Goal: Information Seeking & Learning: Understand process/instructions

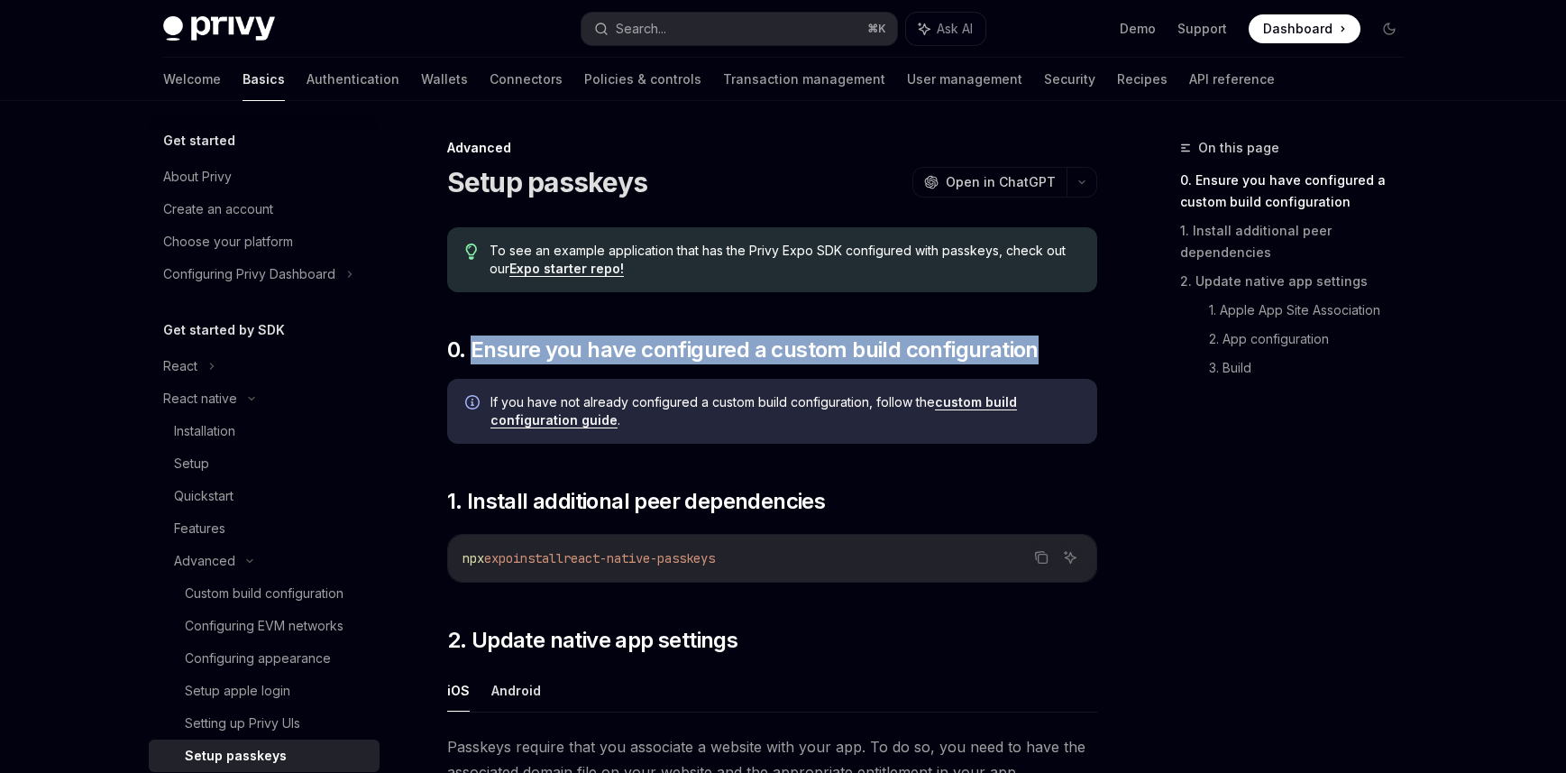
drag, startPoint x: 473, startPoint y: 353, endPoint x: 728, endPoint y: 366, distance: 254.6
click at [1040, 354] on h2 "​ 0. Ensure you have configured a custom build configuration" at bounding box center [772, 349] width 650 height 29
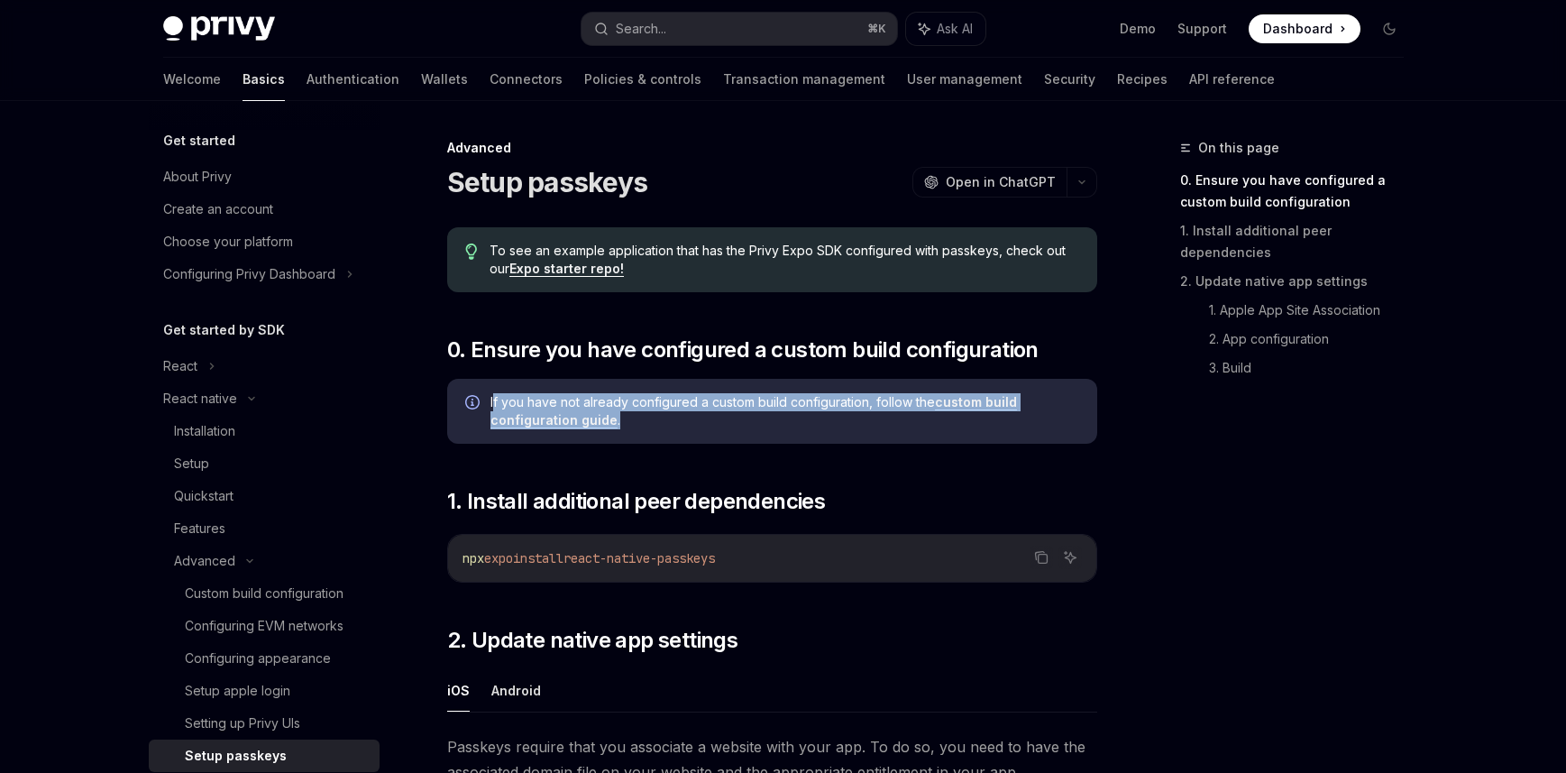
drag, startPoint x: 597, startPoint y: 406, endPoint x: 914, endPoint y: 423, distance: 317.8
click at [914, 423] on span "If you have not already configured a custom build configuration, follow the cus…" at bounding box center [784, 411] width 589 height 36
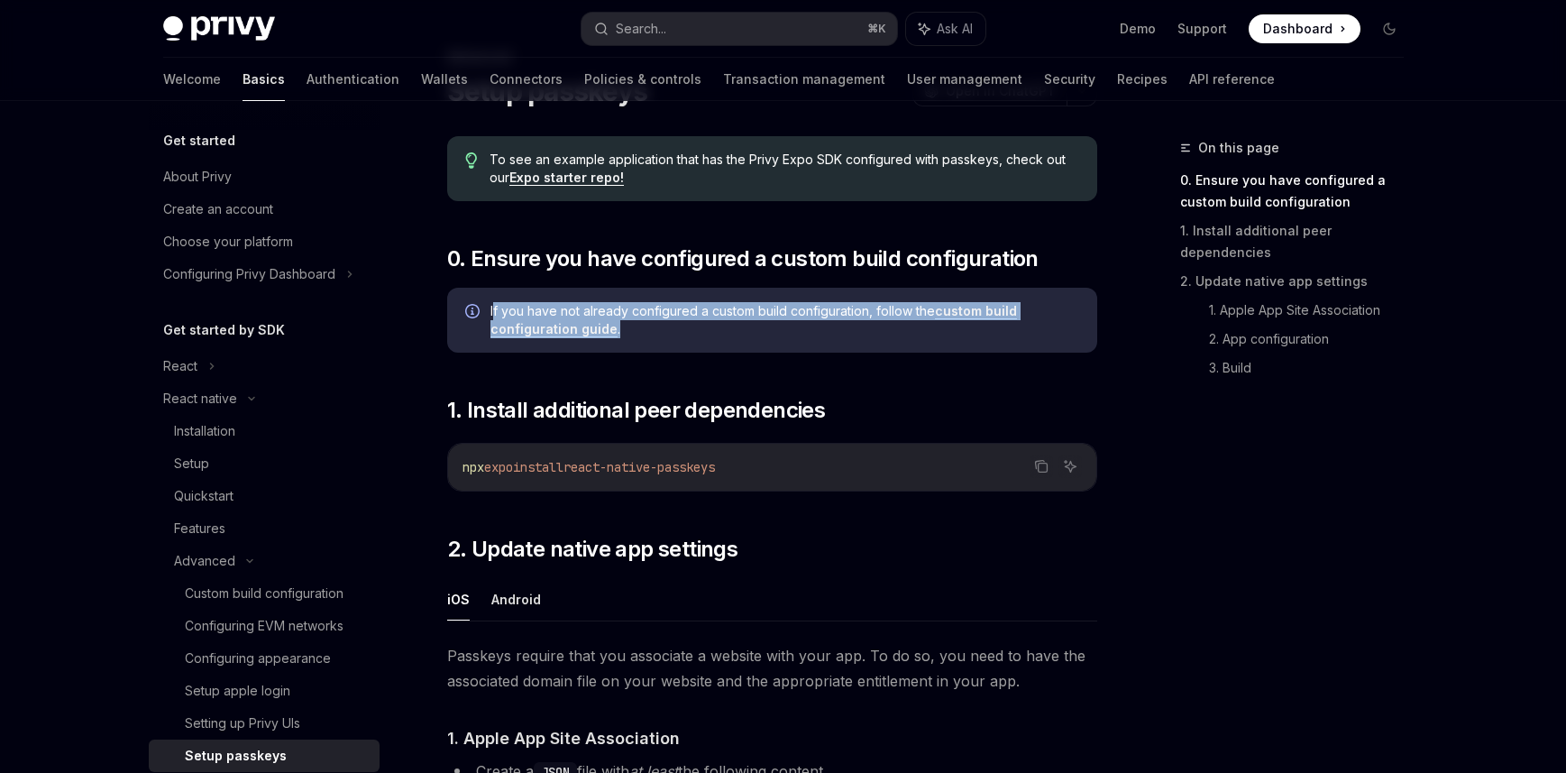
scroll to position [92, 0]
click at [1040, 463] on icon "Copy the contents from the code block" at bounding box center [1041, 465] width 14 height 14
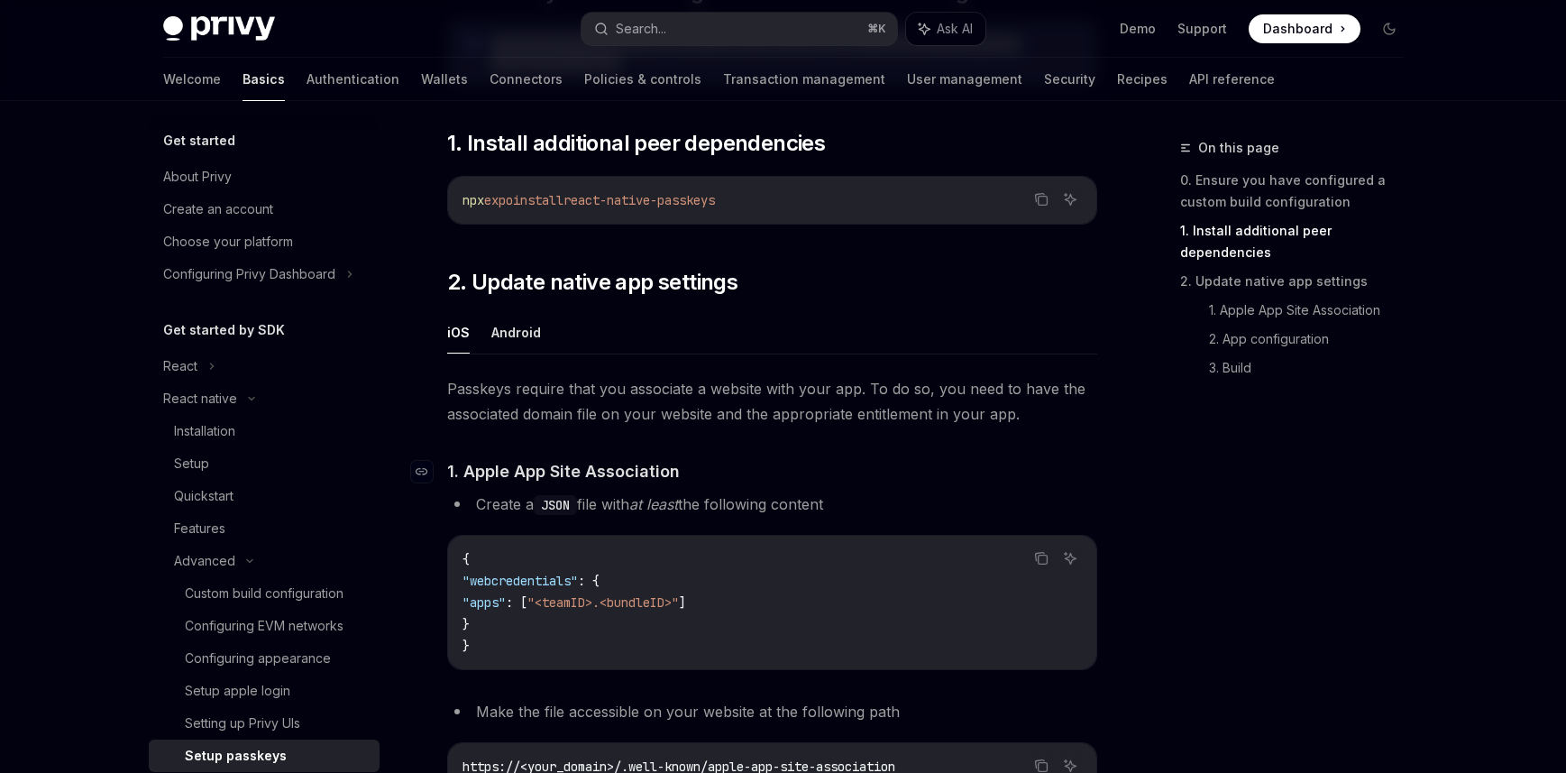
scroll to position [373, 0]
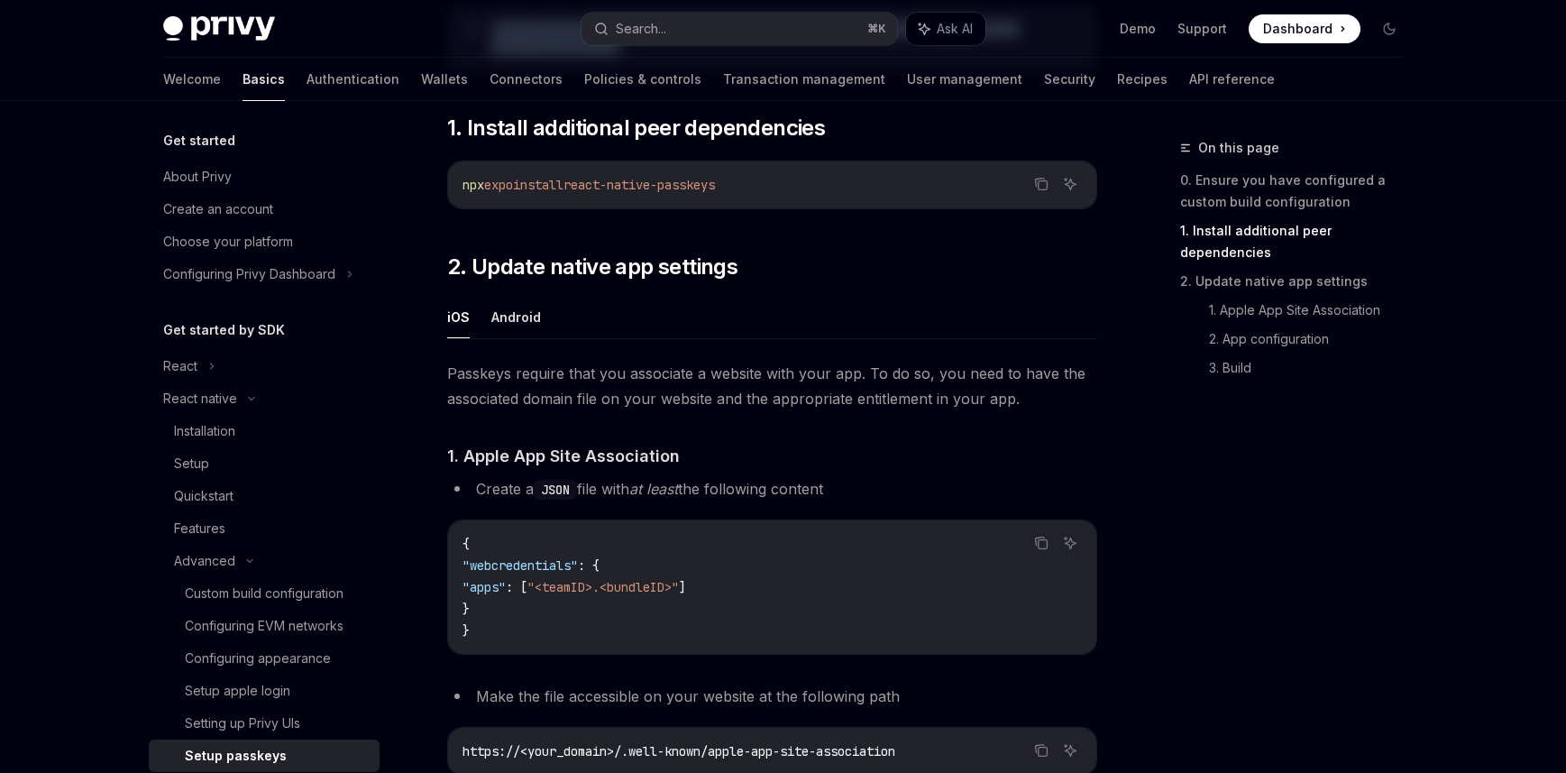
drag, startPoint x: 499, startPoint y: 488, endPoint x: 877, endPoint y: 493, distance: 378.7
click at [877, 493] on li "Create a JSON file with at least the following content" at bounding box center [772, 488] width 650 height 25
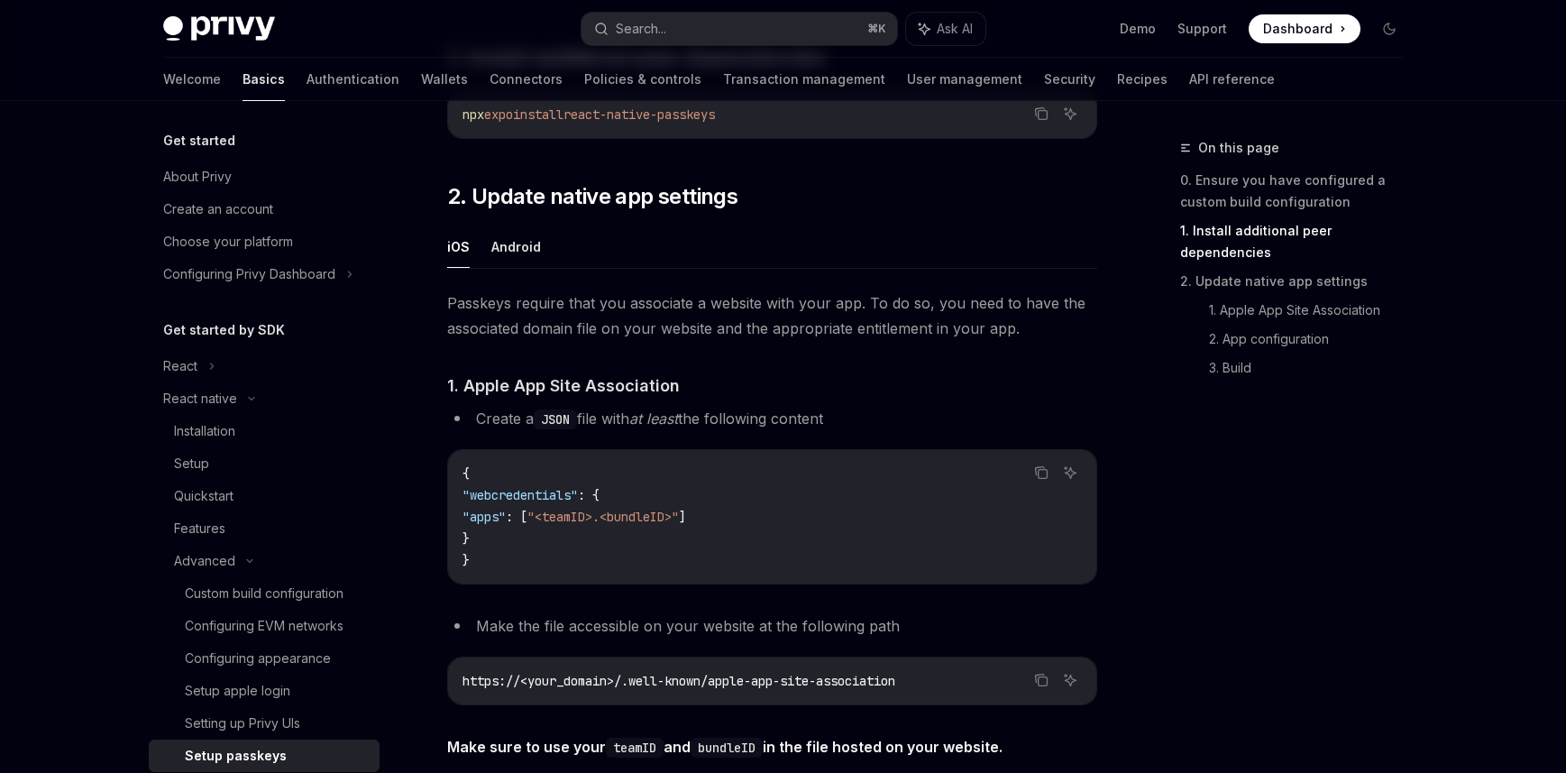
scroll to position [449, 0]
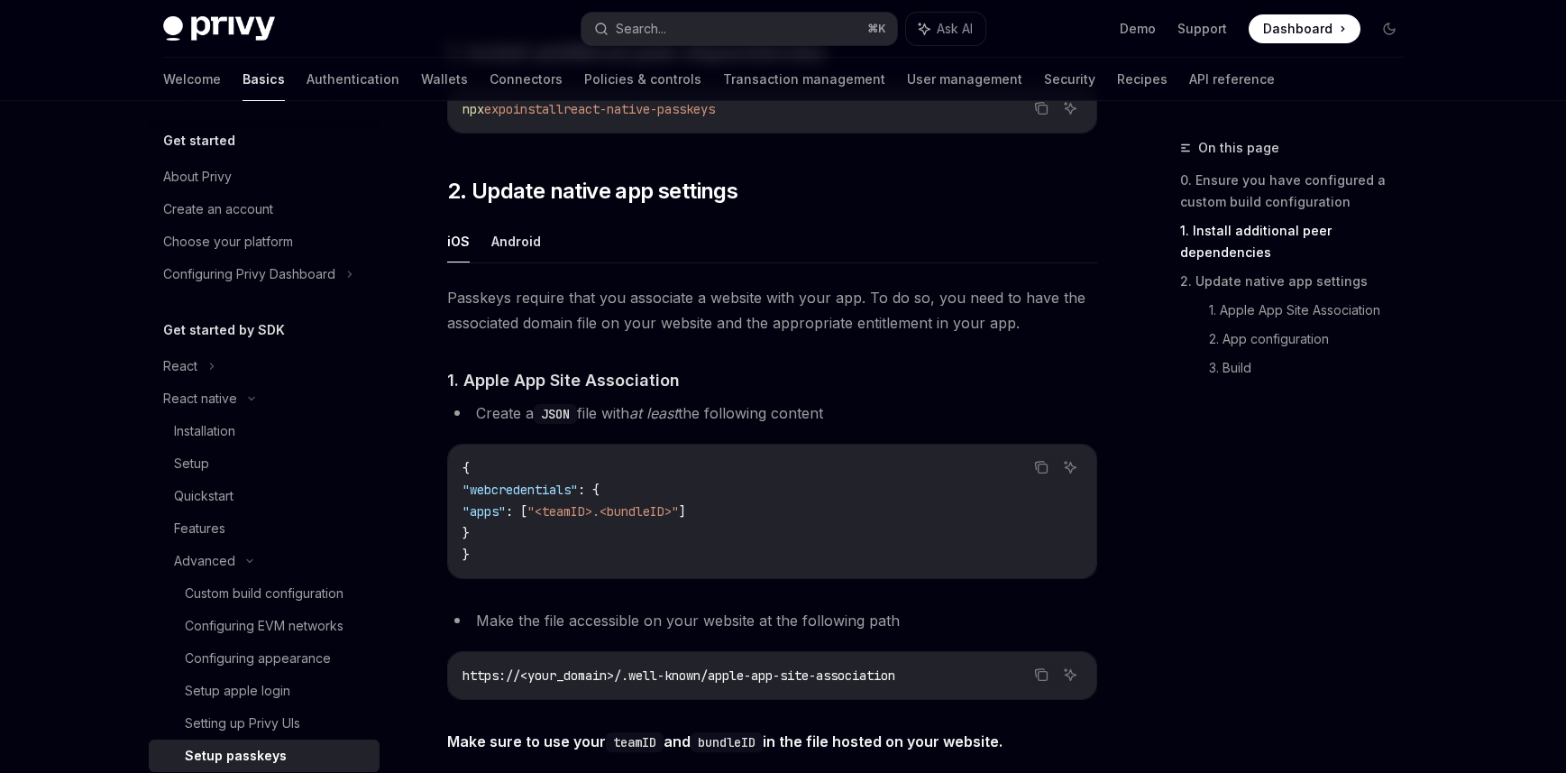
drag, startPoint x: 479, startPoint y: 490, endPoint x: 521, endPoint y: 538, distance: 63.9
click at [520, 538] on code "{ "webcredentials" : { "apps" : [ "<teamID>.<bundleID>" ] } }" at bounding box center [771, 511] width 619 height 108
copy code ""webcredentials" : { "apps" : [ "<teamID>.<bundleID>" ] }"
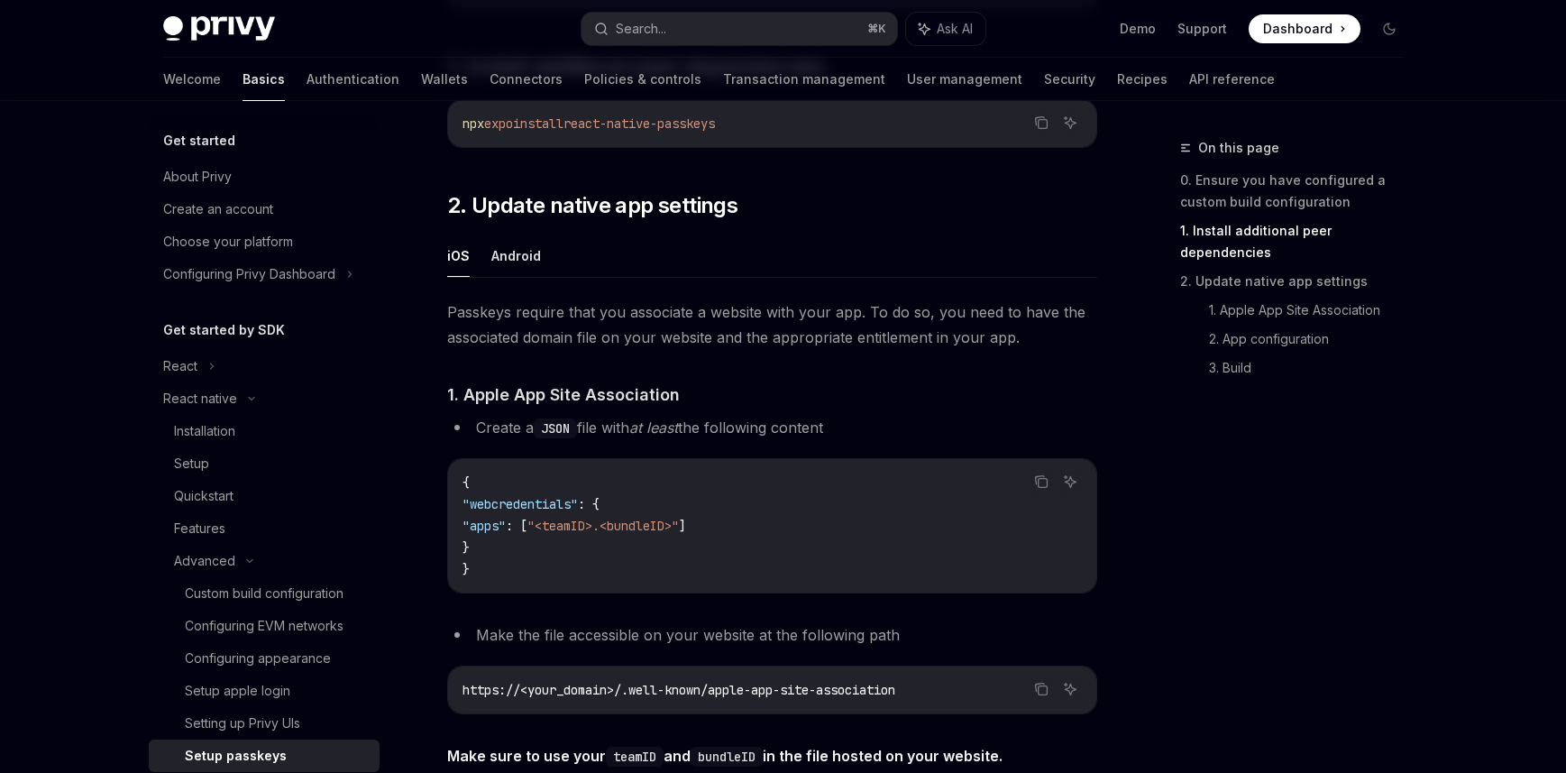
scroll to position [444, 0]
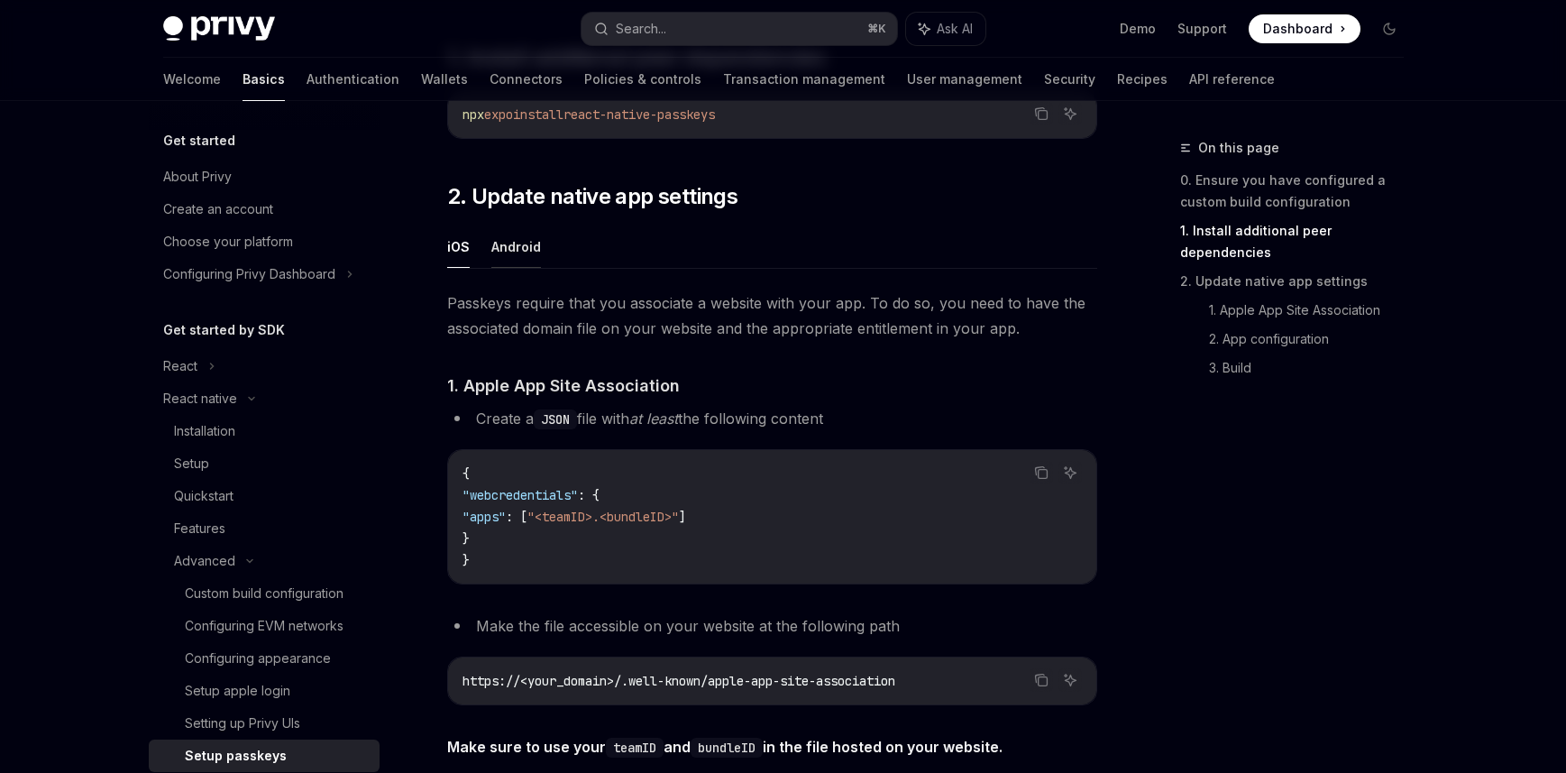
click at [521, 246] on button "Android" at bounding box center [516, 246] width 50 height 42
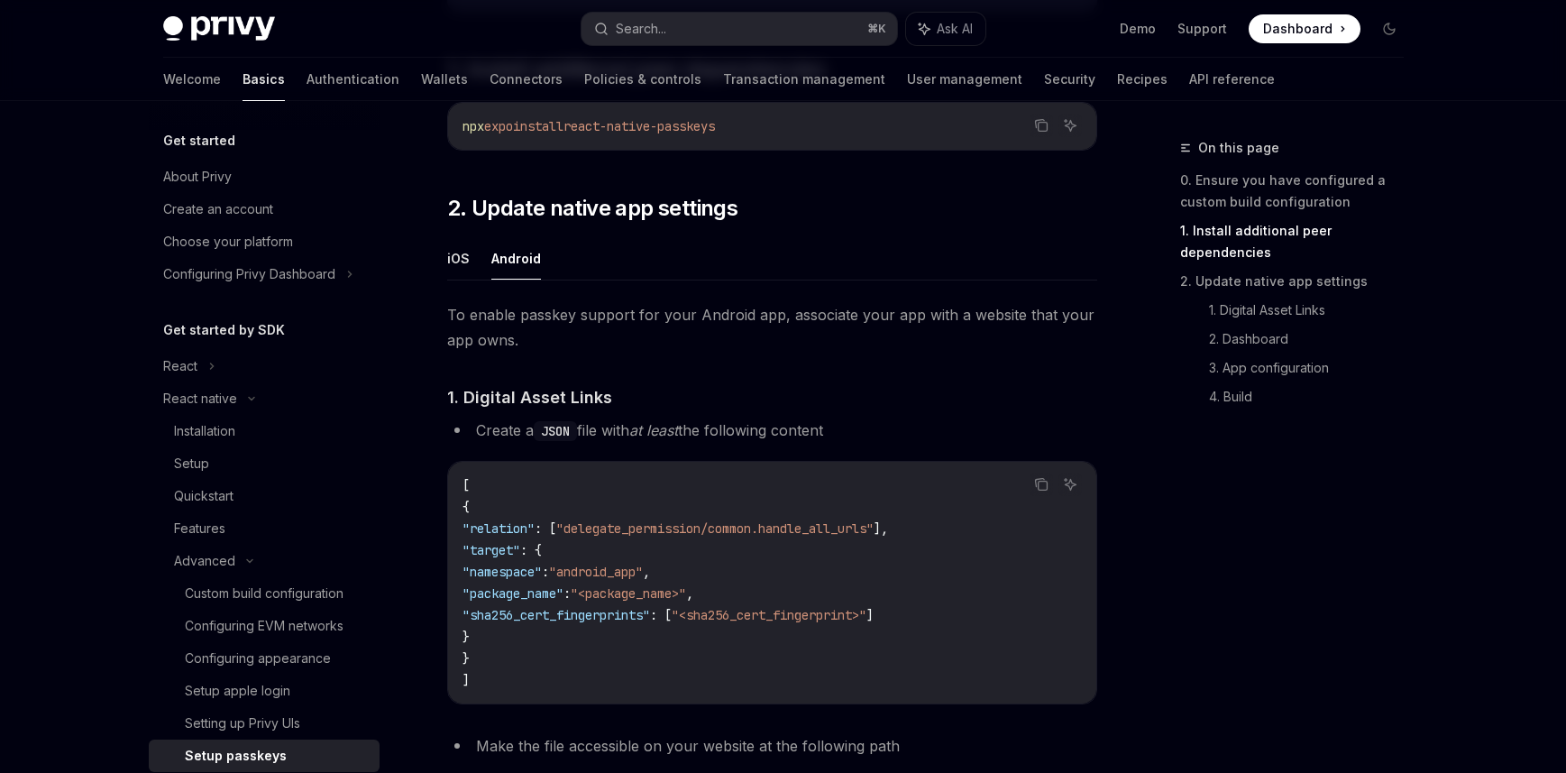
scroll to position [401, 0]
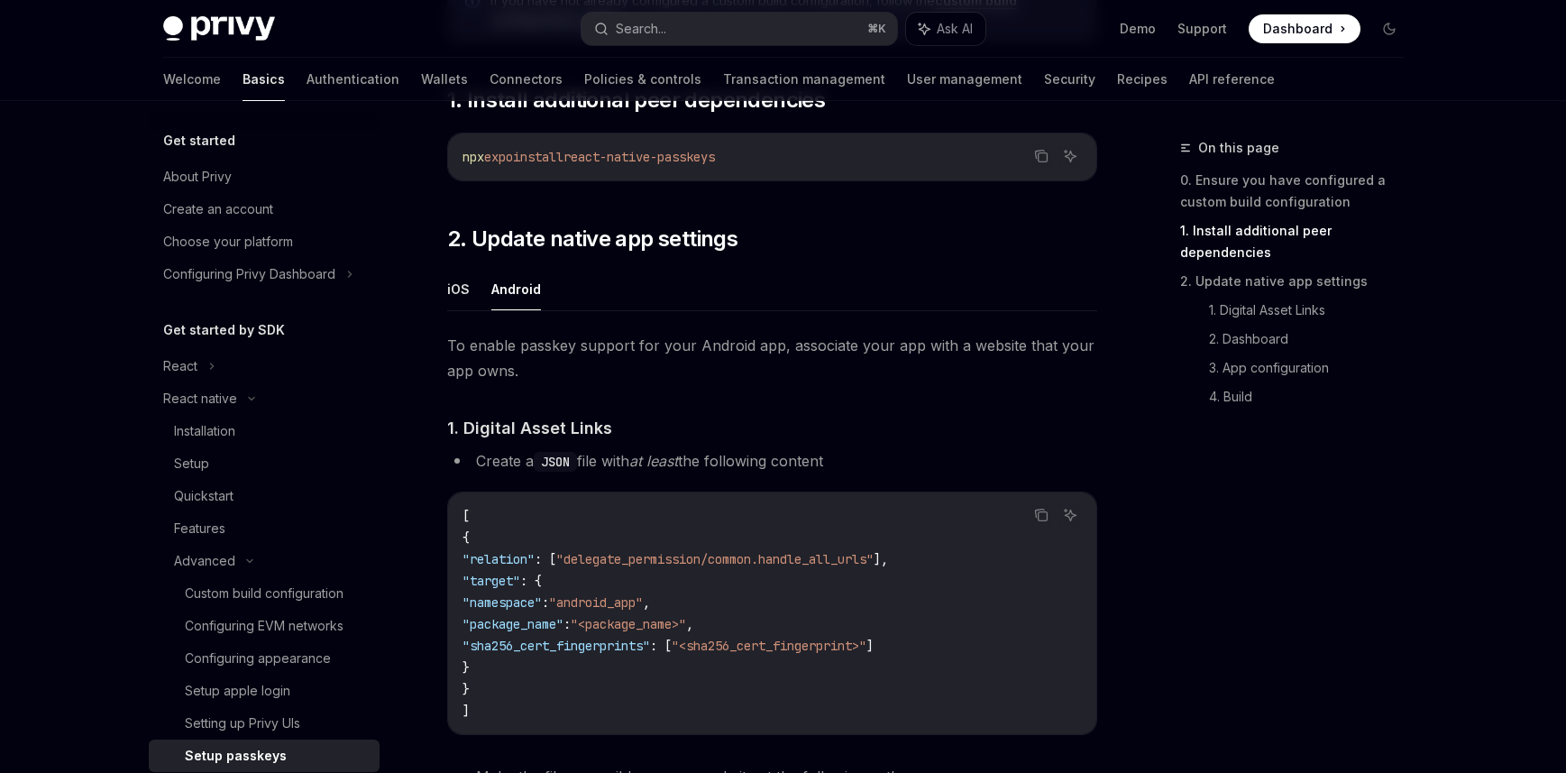
click at [455, 288] on button "iOS" at bounding box center [458, 289] width 23 height 42
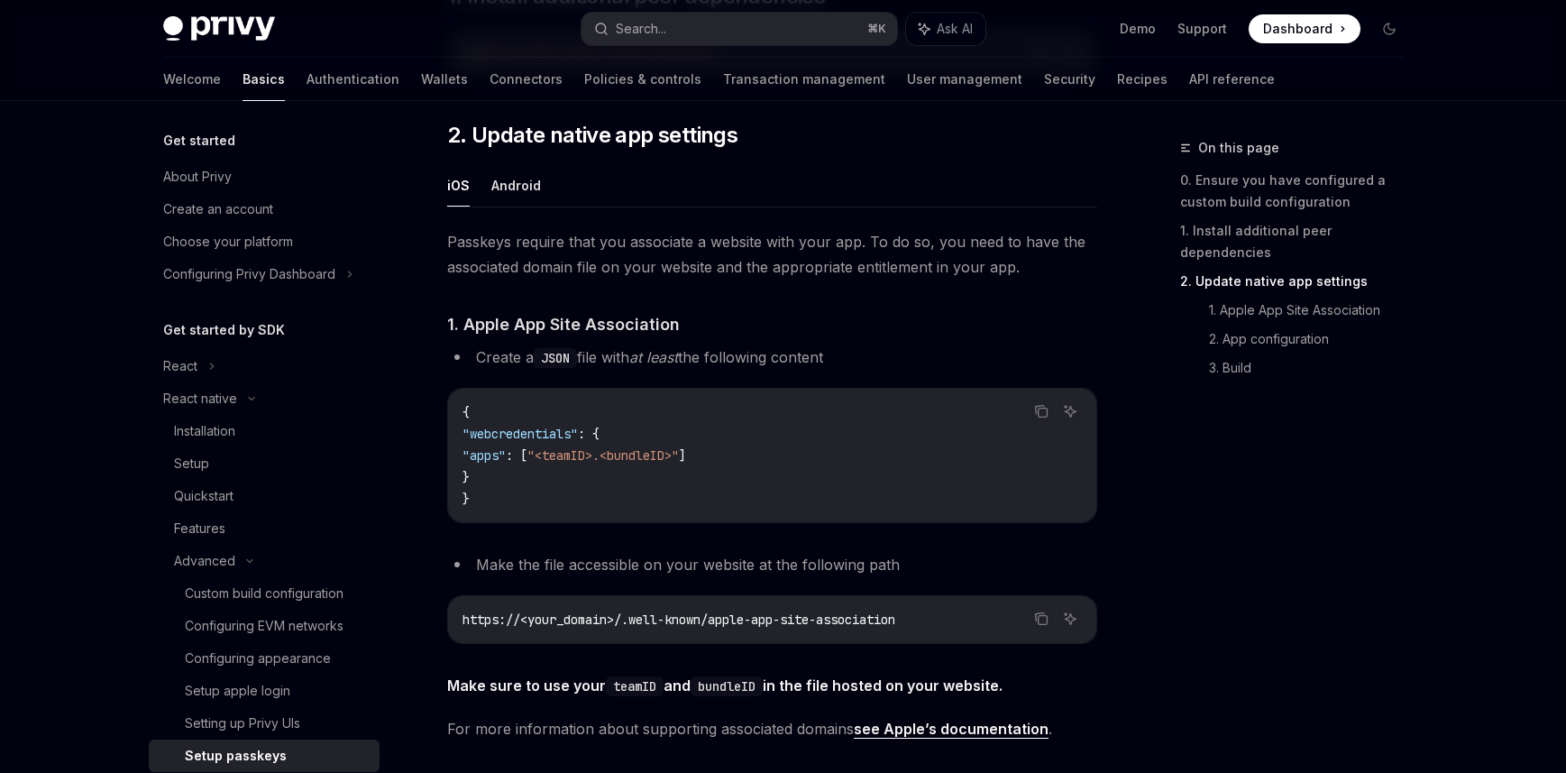
scroll to position [487, 0]
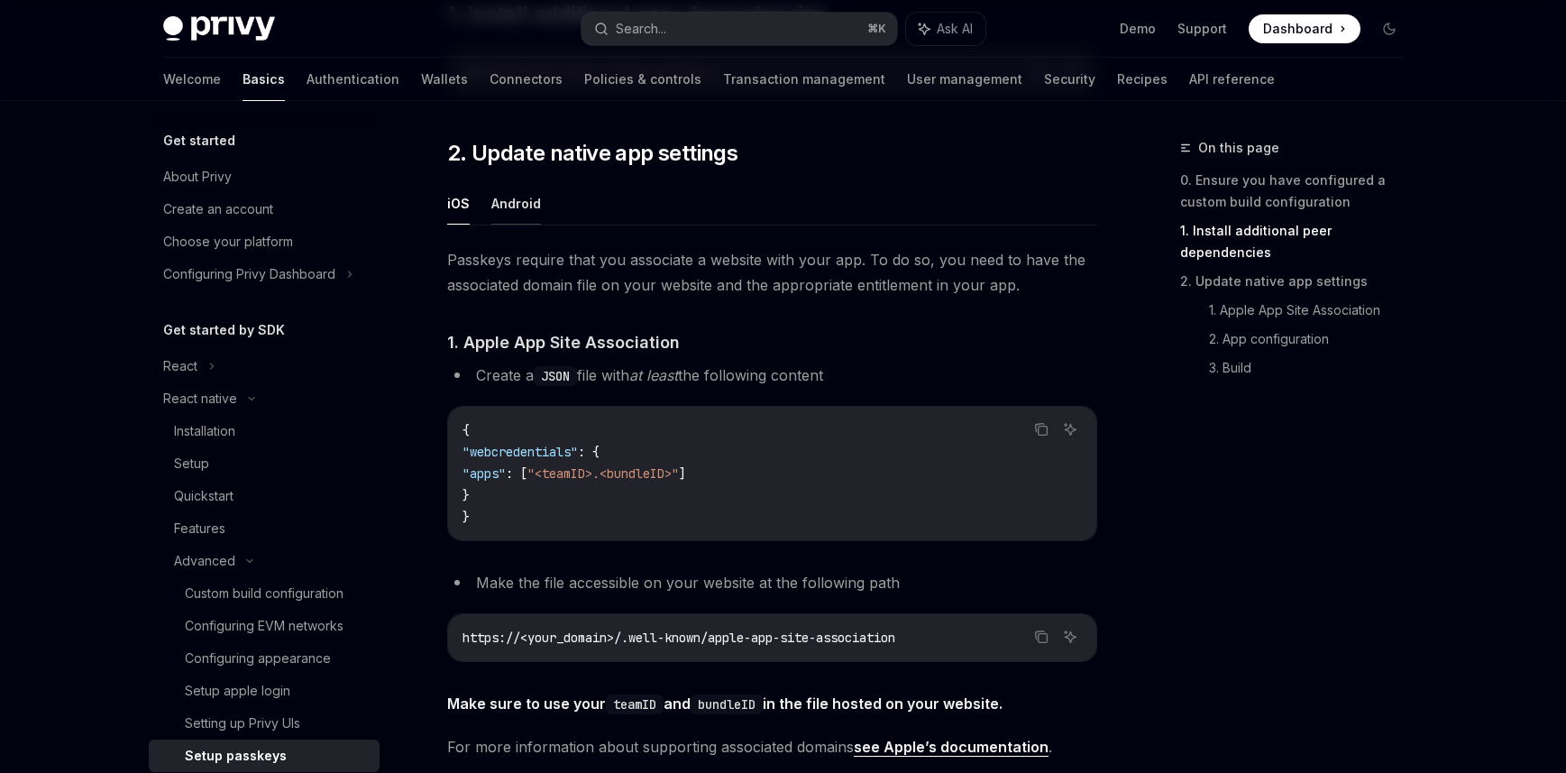
click at [523, 203] on button "Android" at bounding box center [516, 203] width 50 height 42
type textarea "*"
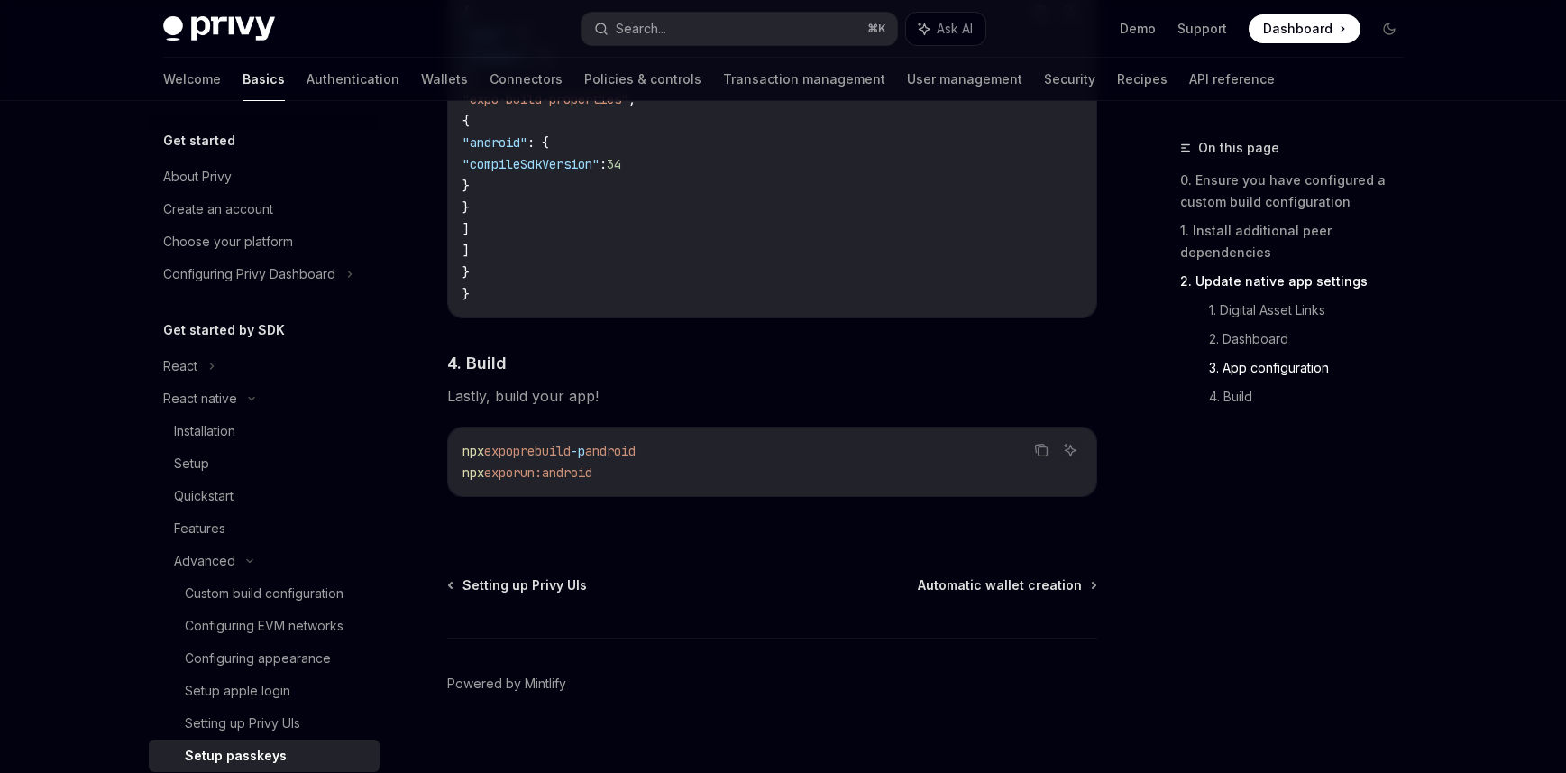
scroll to position [1686, 0]
